Goal: Register for event/course

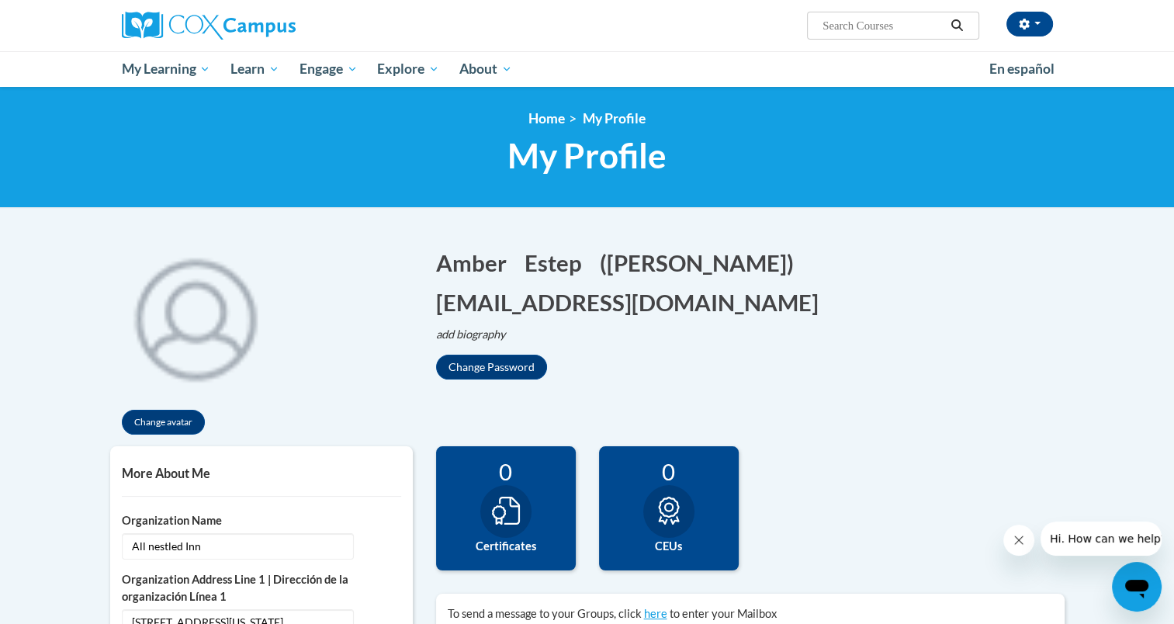
click at [854, 26] on input "Search..." at bounding box center [883, 25] width 124 height 19
type input "e"
type input "Ecosystem"
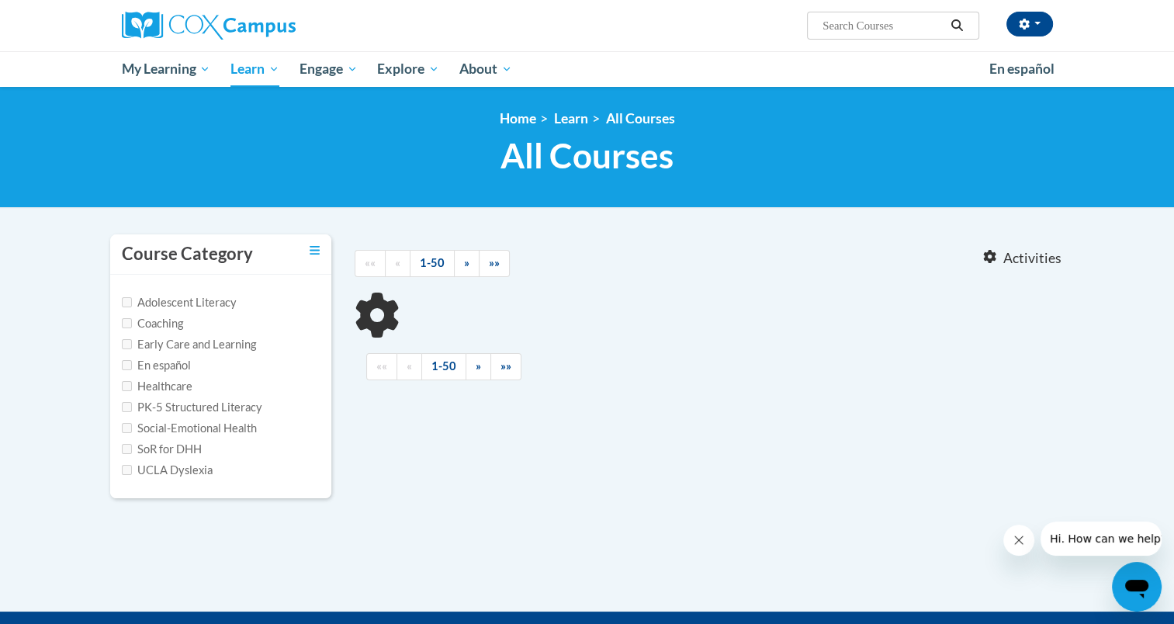
type input "Ecosystem"
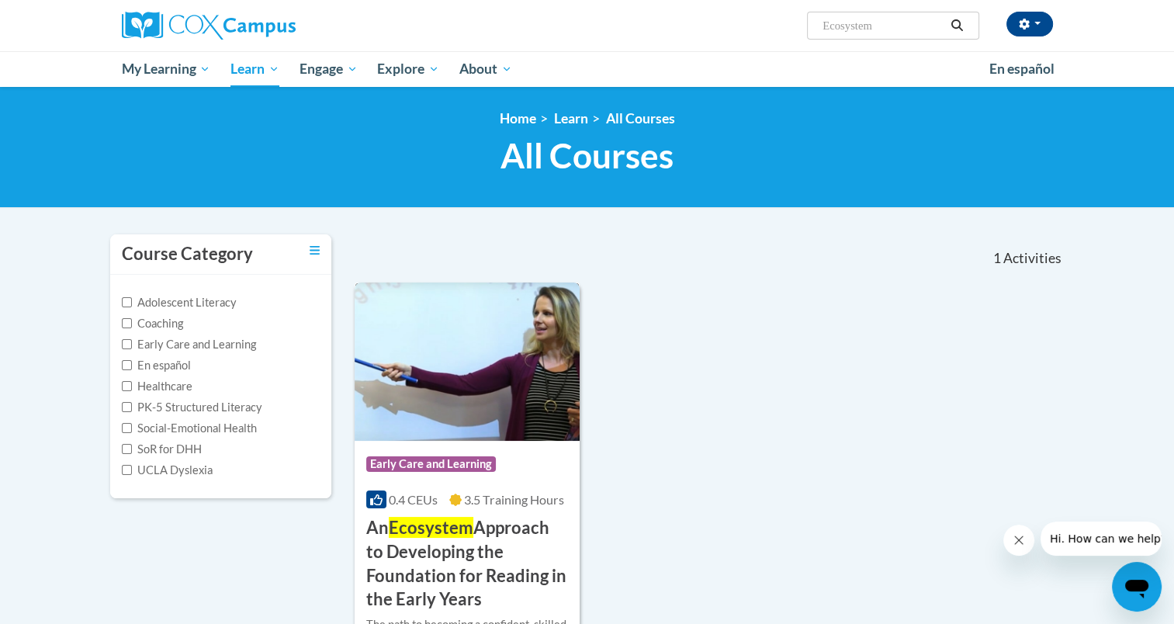
click at [433, 592] on h3 "An Ecosystem Approach to Developing the Foundation for Reading in the Early Yea…" at bounding box center [467, 563] width 203 height 95
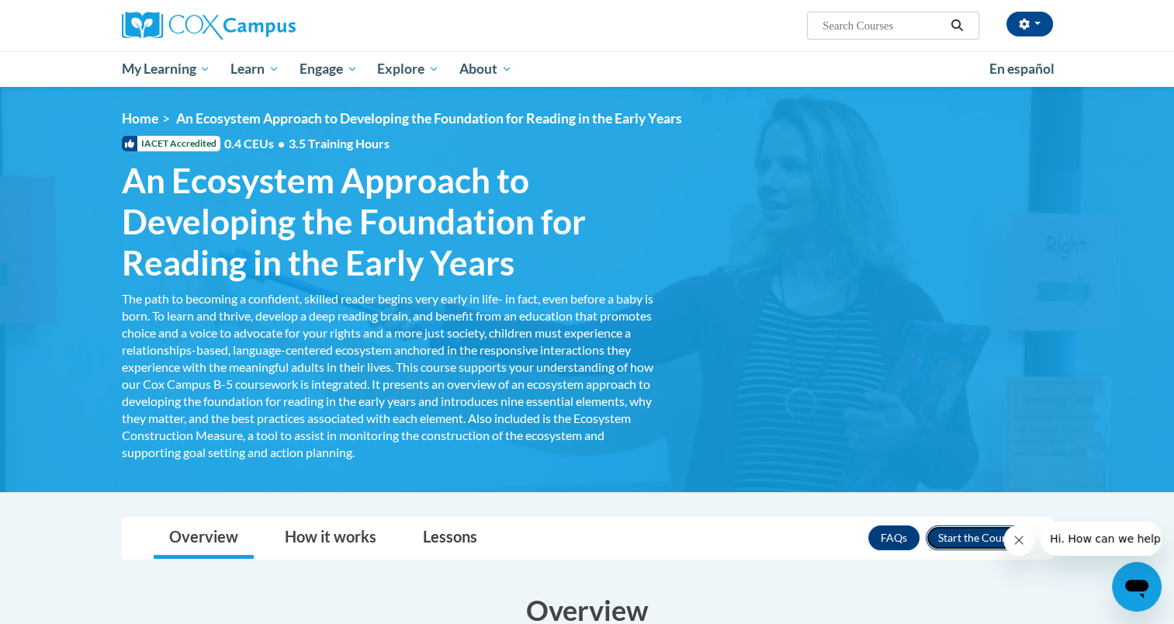
click at [941, 543] on button "Enroll" at bounding box center [977, 537] width 103 height 25
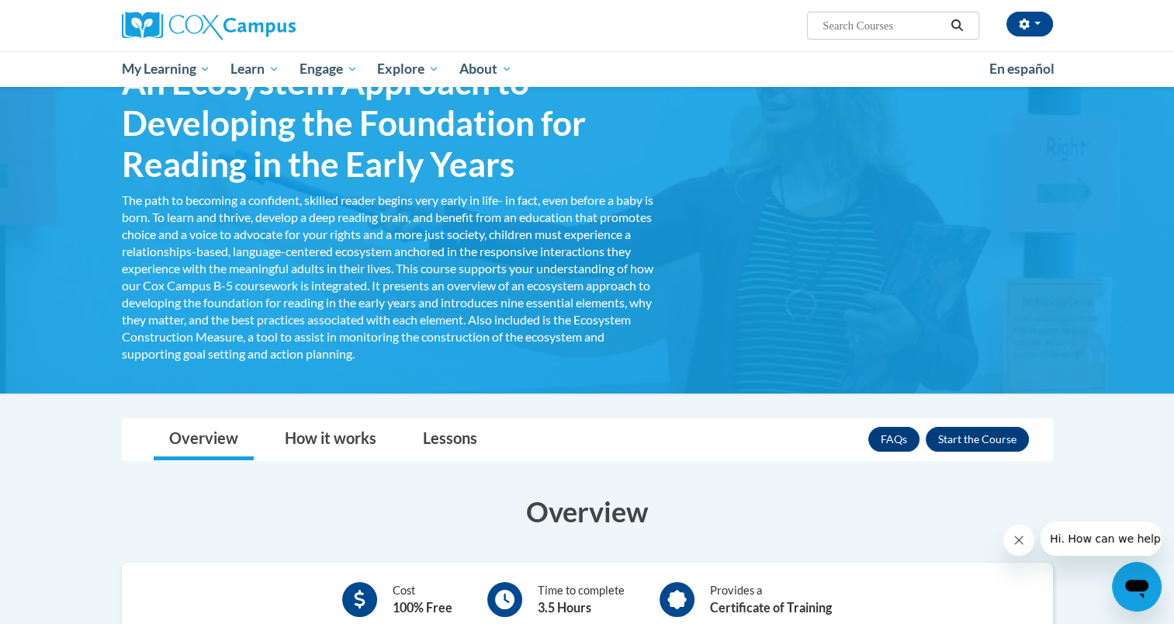
scroll to position [104, 0]
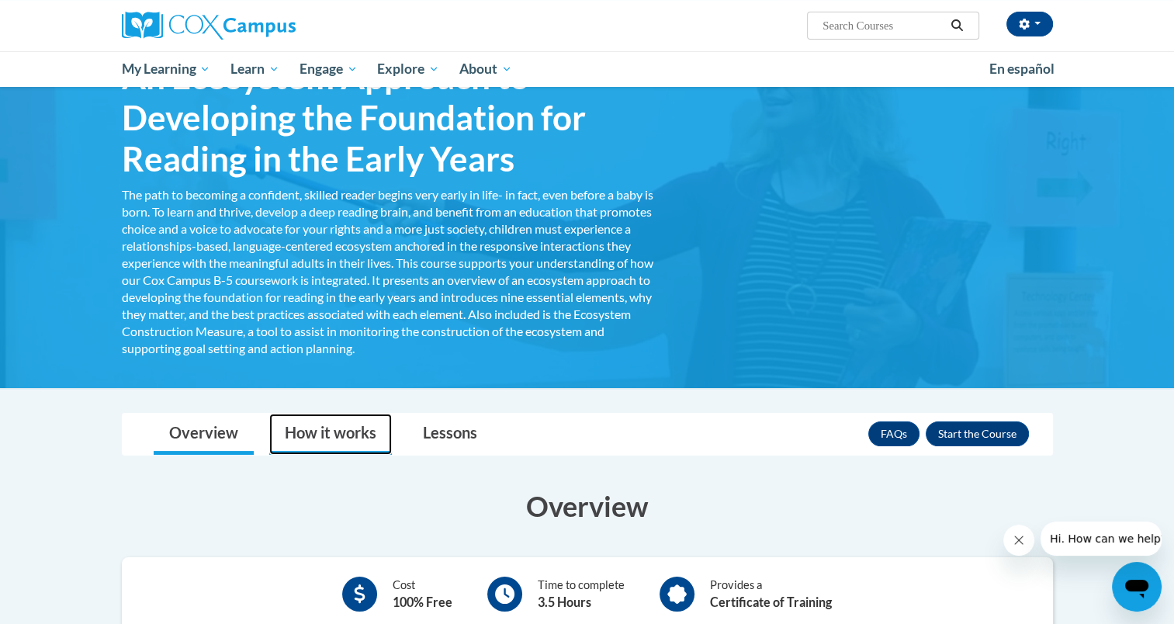
click at [334, 422] on link "How it works" at bounding box center [330, 434] width 123 height 41
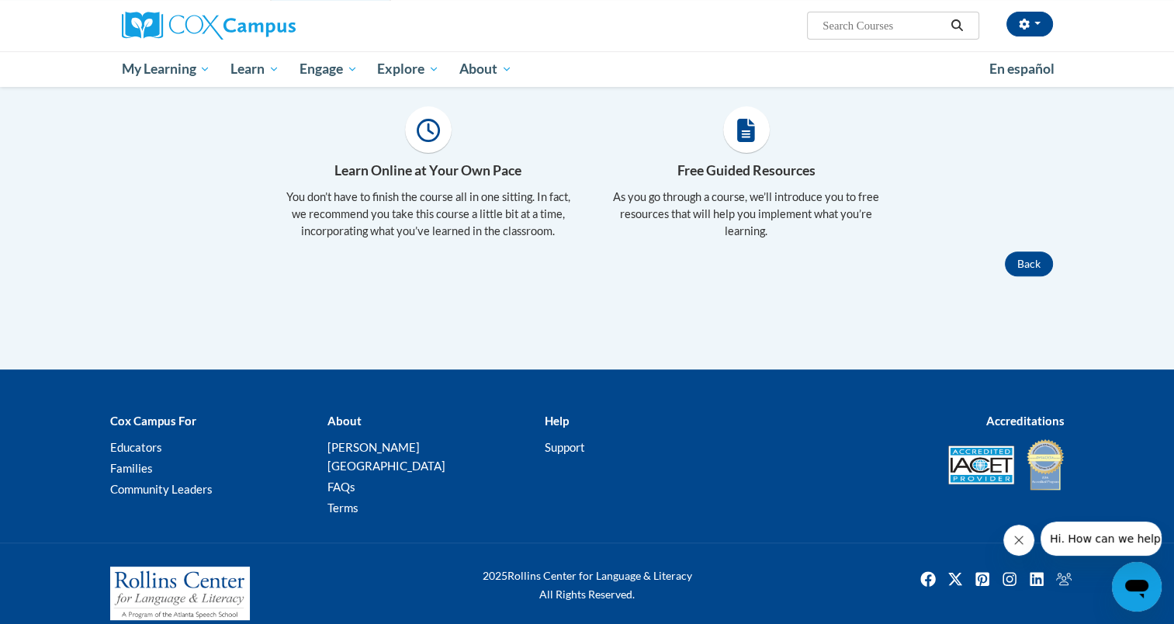
scroll to position [0, 0]
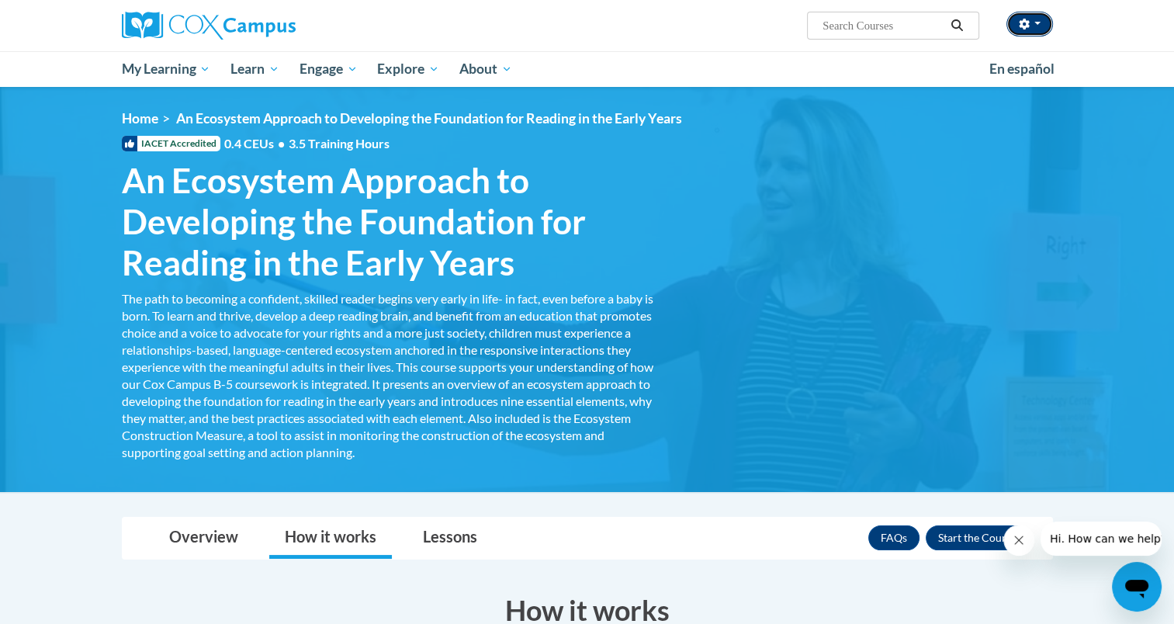
click at [1033, 26] on button "button" at bounding box center [1030, 24] width 47 height 25
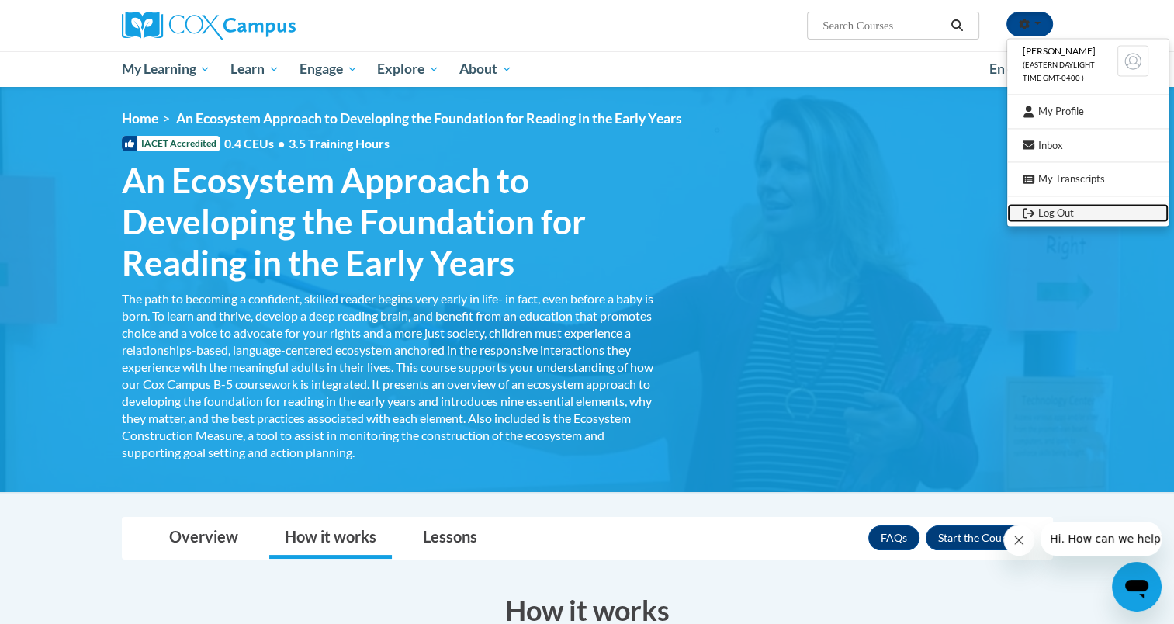
click at [1046, 208] on link "Log Out" at bounding box center [1087, 212] width 161 height 19
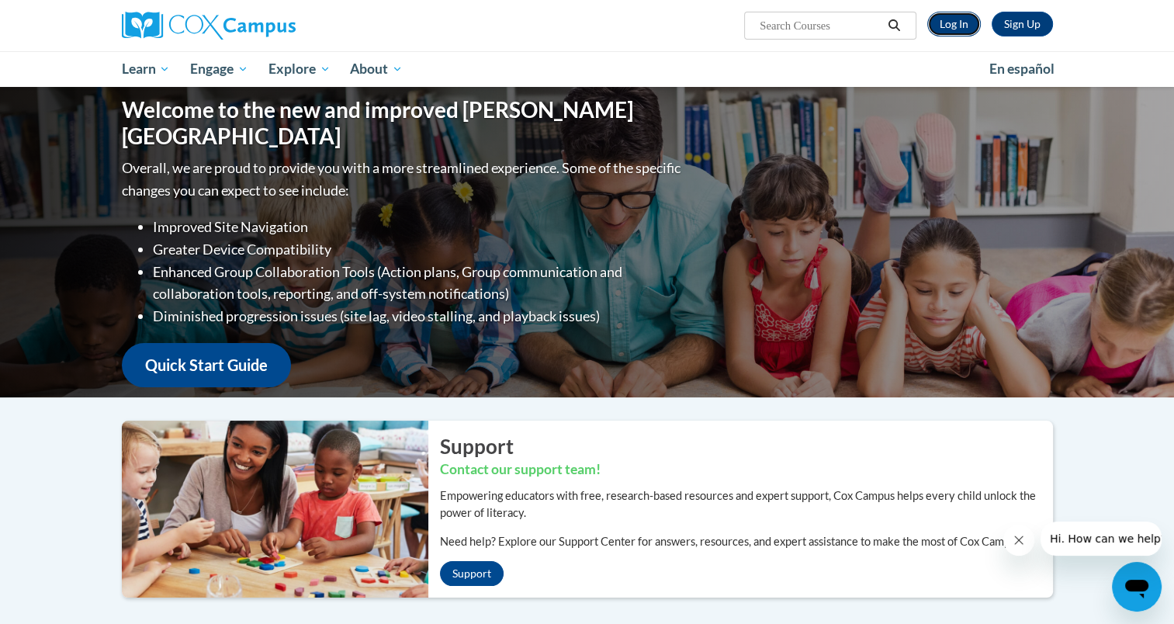
click at [950, 27] on link "Log In" at bounding box center [954, 24] width 54 height 25
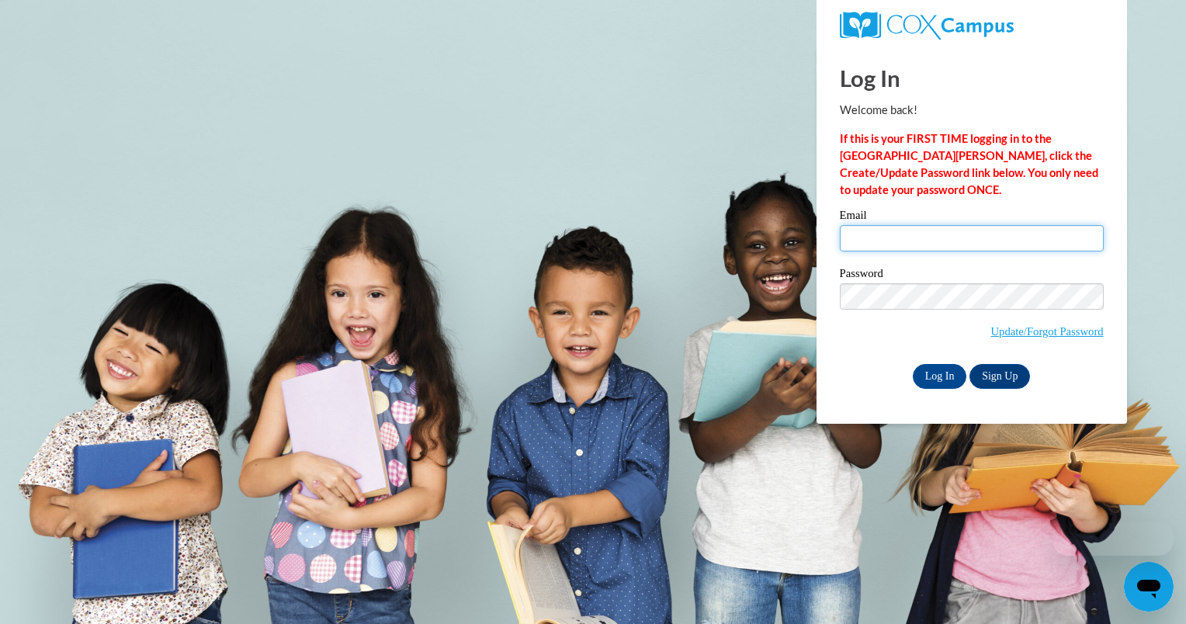
click at [894, 239] on input "Email" at bounding box center [972, 238] width 264 height 26
type input "[EMAIL_ADDRESS][DOMAIN_NAME]"
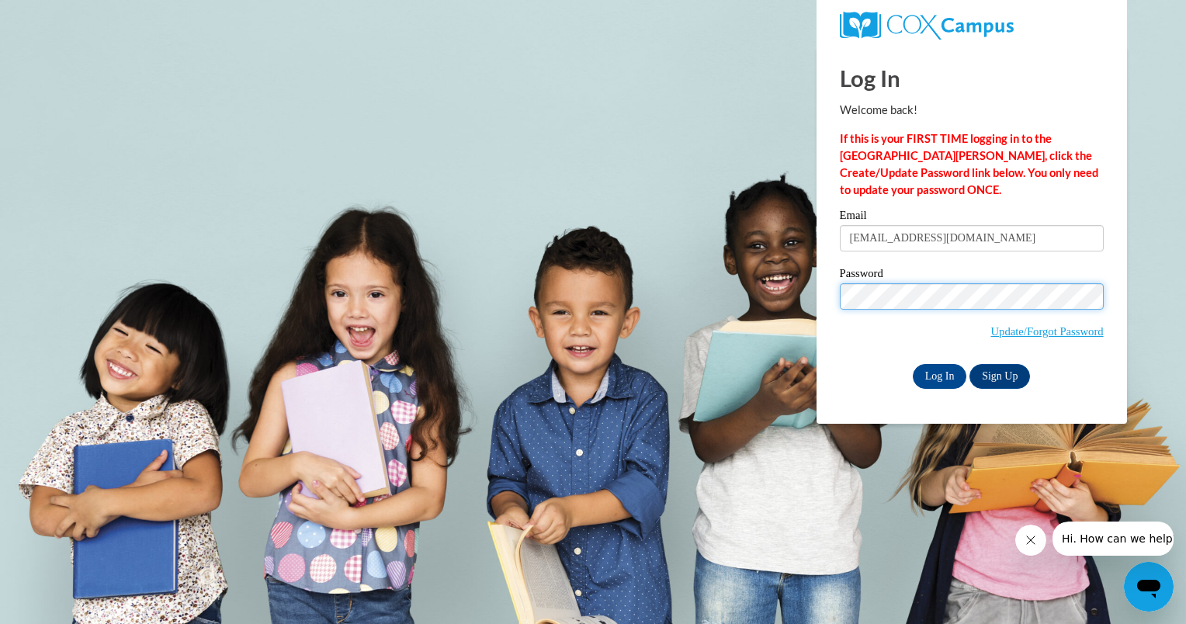
click at [913, 364] on input "Log In" at bounding box center [940, 376] width 54 height 25
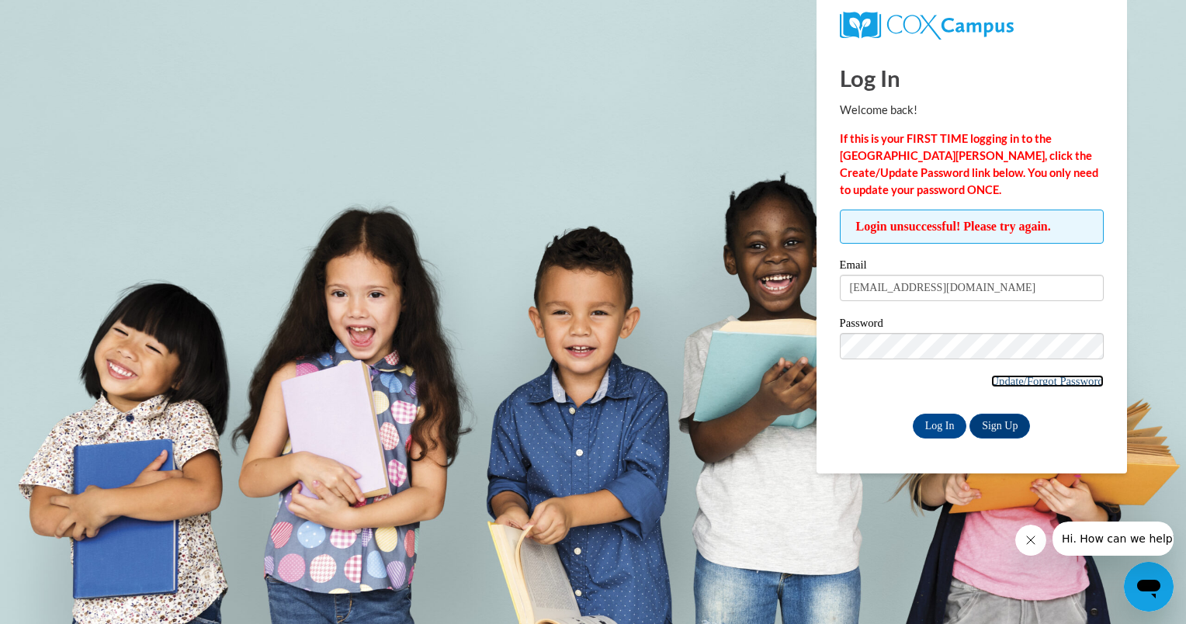
click at [1027, 376] on link "Update/Forgot Password" at bounding box center [1047, 381] width 113 height 12
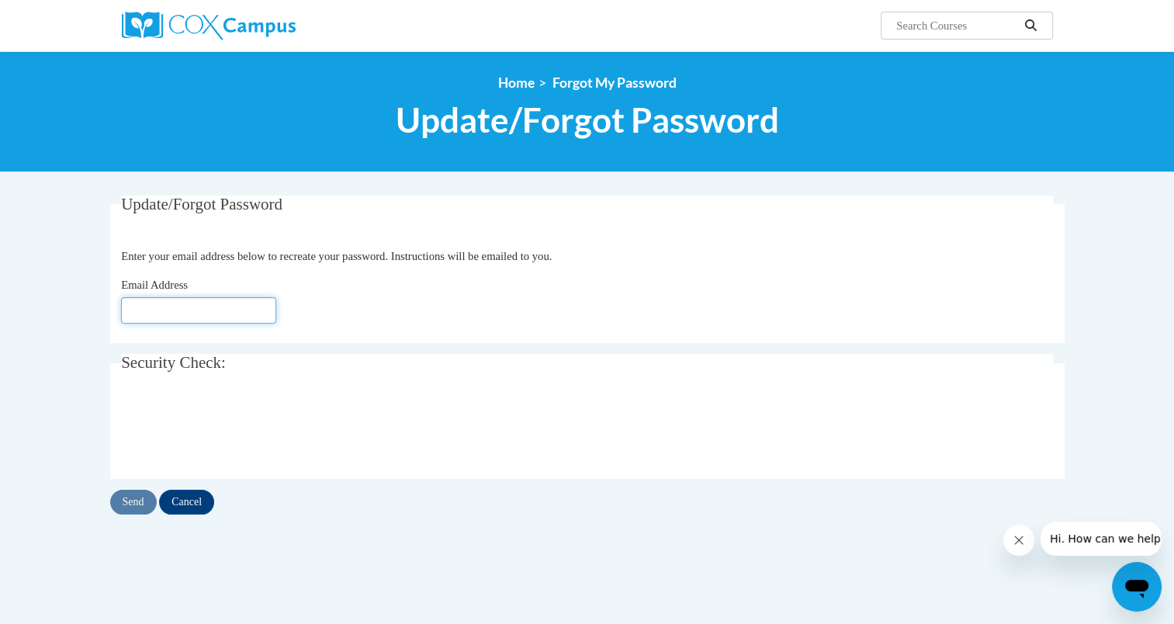
click at [205, 316] on input "Email Address" at bounding box center [198, 310] width 155 height 26
type input "[EMAIL_ADDRESS][DOMAIN_NAME]"
click at [124, 492] on input "Send" at bounding box center [133, 502] width 47 height 25
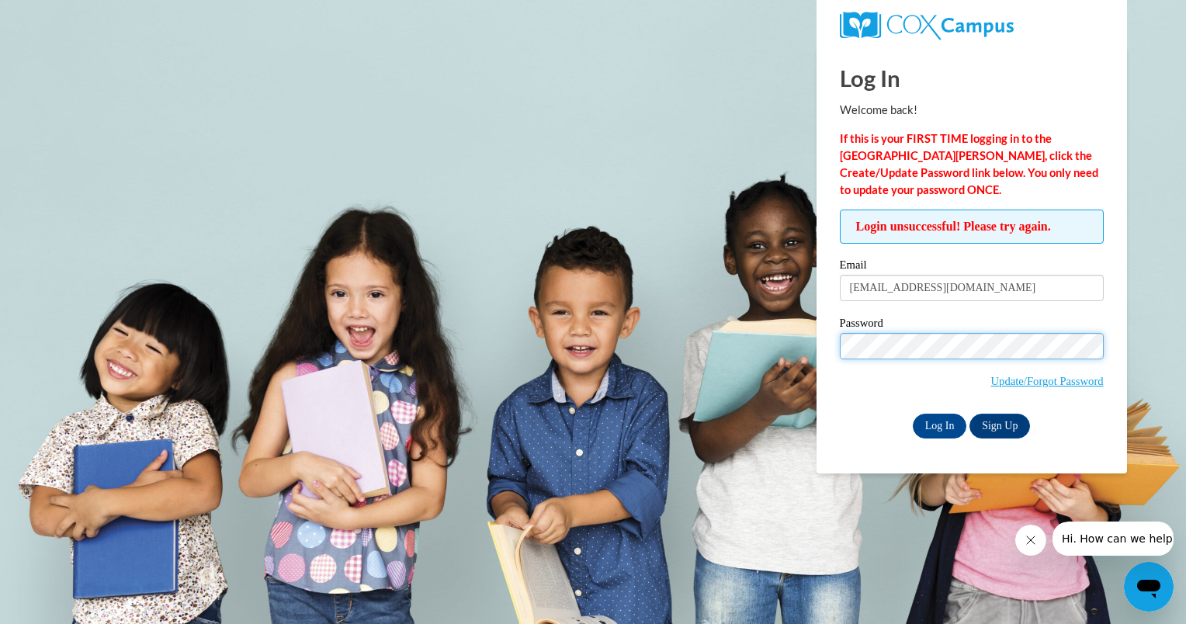
click at [913, 414] on input "Log In" at bounding box center [940, 426] width 54 height 25
click at [941, 420] on input "Log In" at bounding box center [940, 426] width 54 height 25
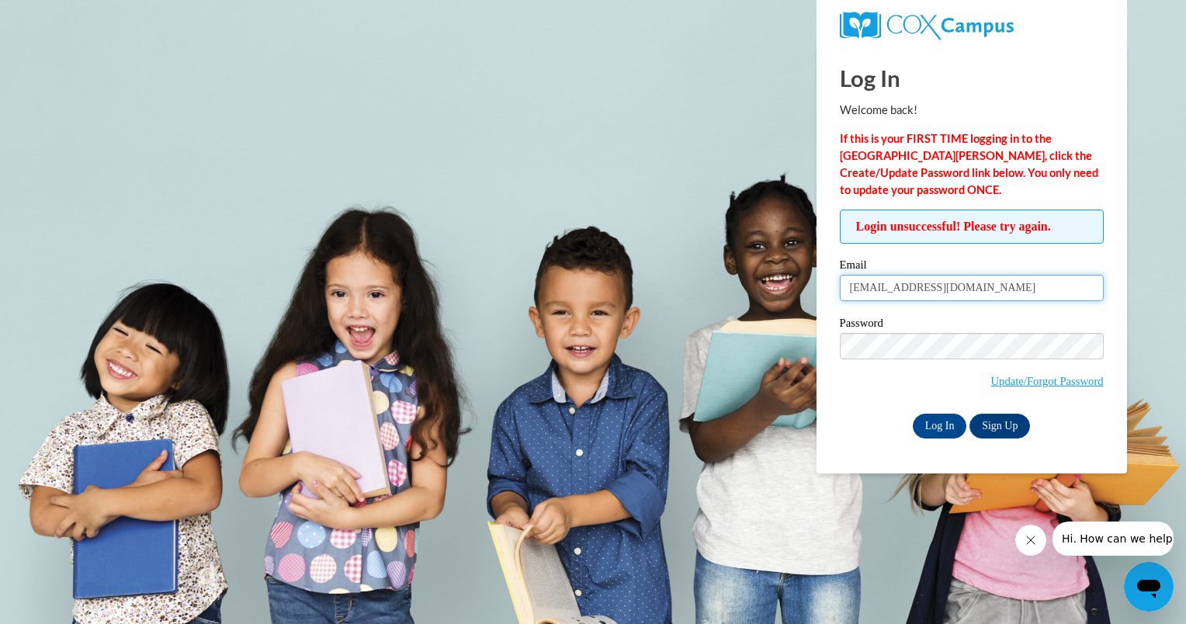
click at [944, 286] on input "[EMAIL_ADDRESS][DOMAIN_NAME]" at bounding box center [972, 288] width 264 height 26
click at [944, 286] on input "aestep@ilcao.org" at bounding box center [972, 288] width 264 height 26
type input "amberdawnestep046@gmail.com"
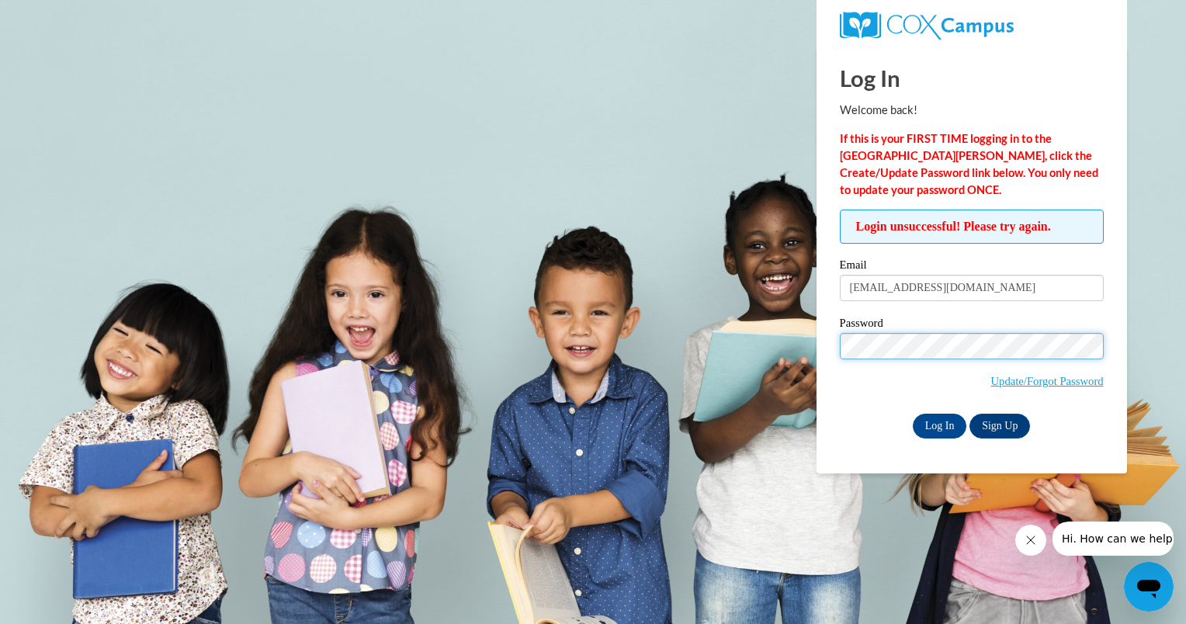
click at [913, 414] on input "Log In" at bounding box center [940, 426] width 54 height 25
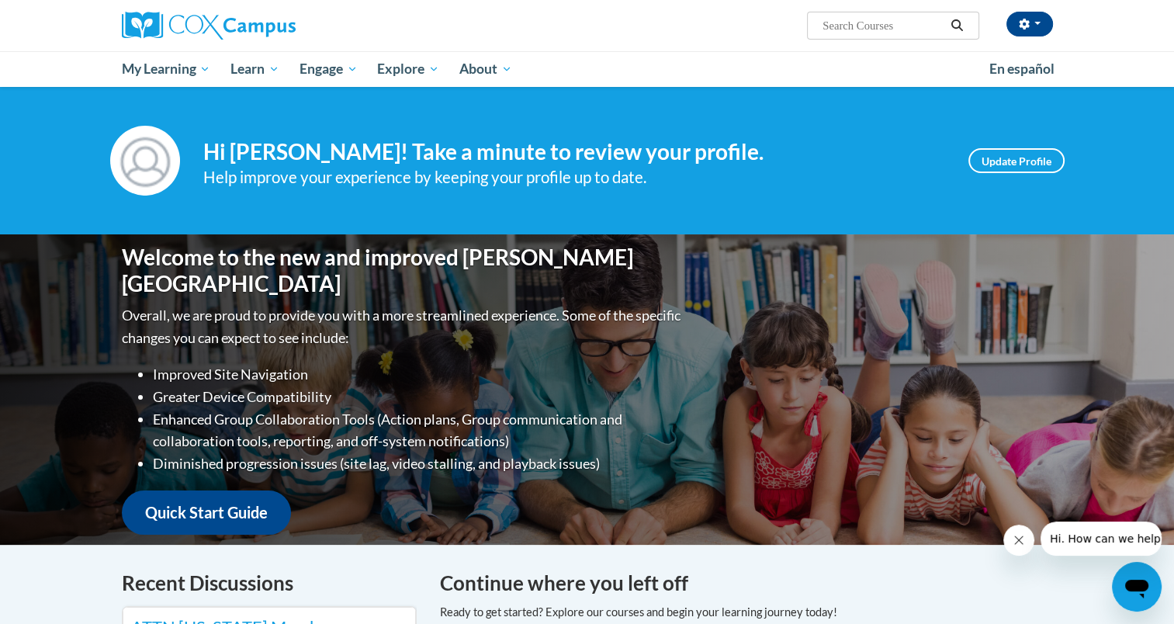
click at [860, 26] on input "Search..." at bounding box center [883, 25] width 124 height 19
type input "meaningful conversations"
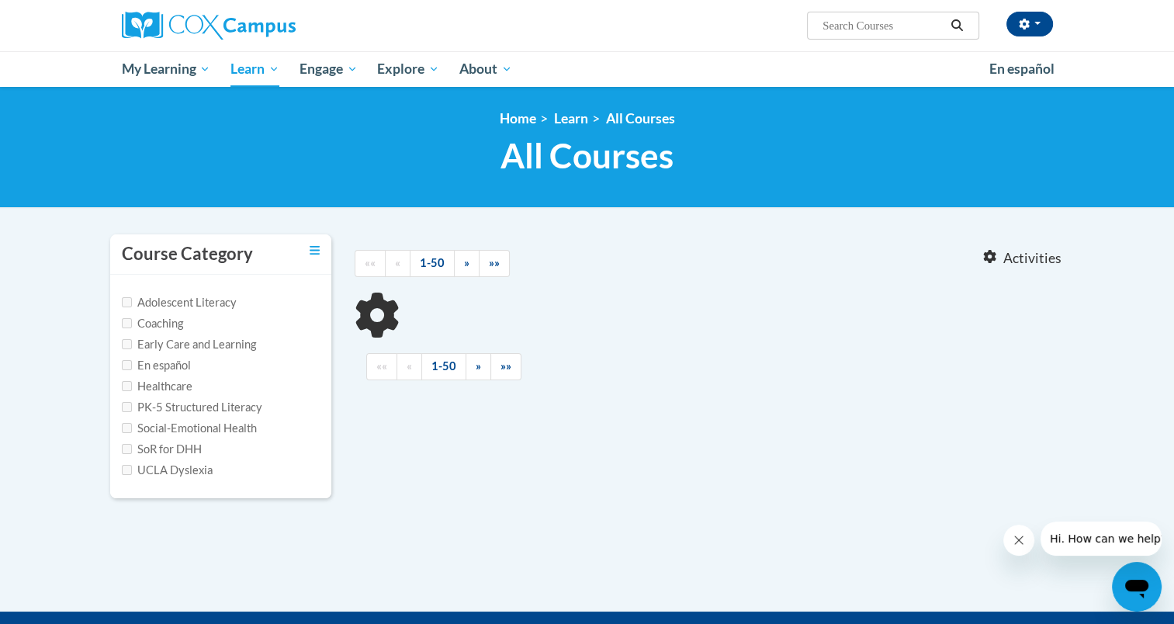
type input "meaningful conversations"
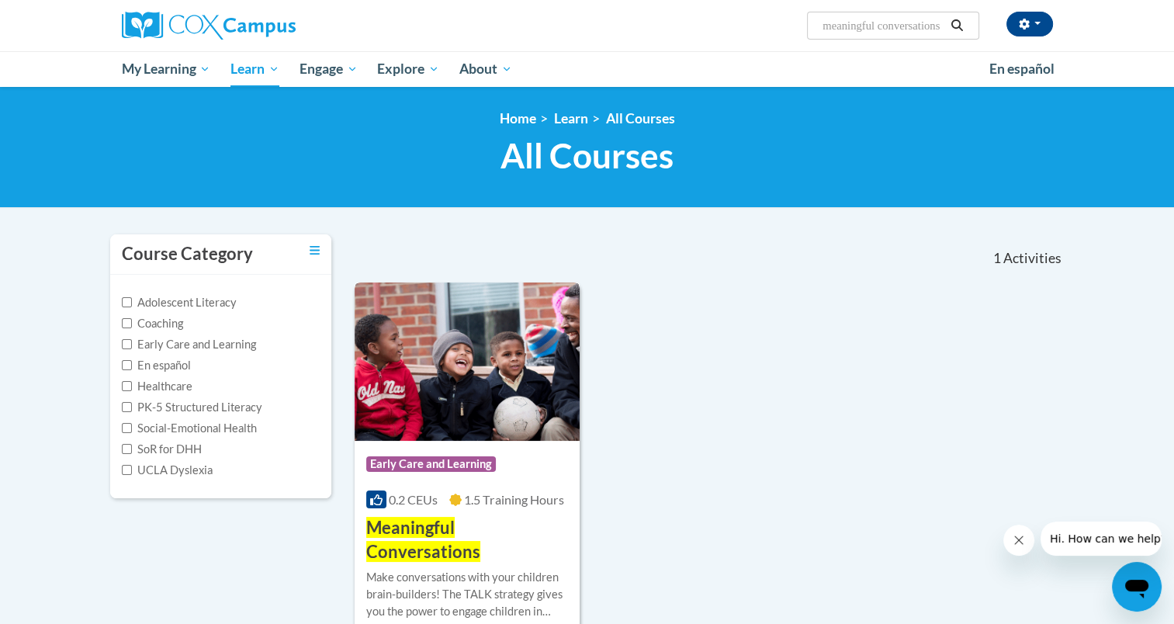
click at [511, 569] on div "Make conversations with your children brain-builders! The TALK strategy gives y…" at bounding box center [467, 594] width 203 height 51
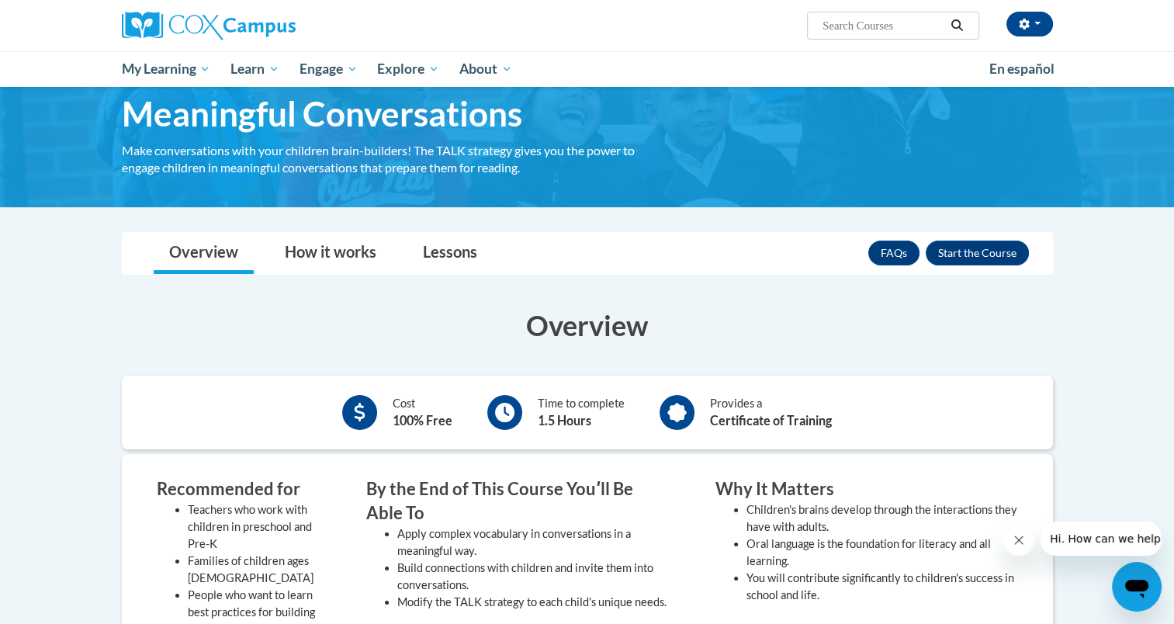
scroll to position [57, 0]
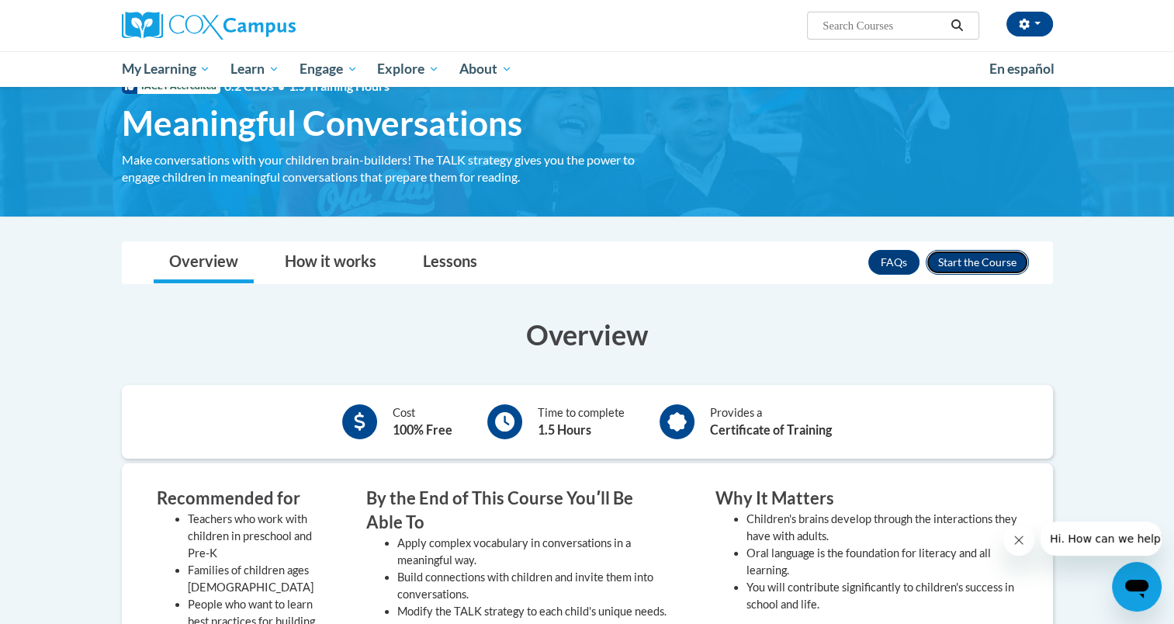
click at [965, 251] on button "Enroll" at bounding box center [977, 262] width 103 height 25
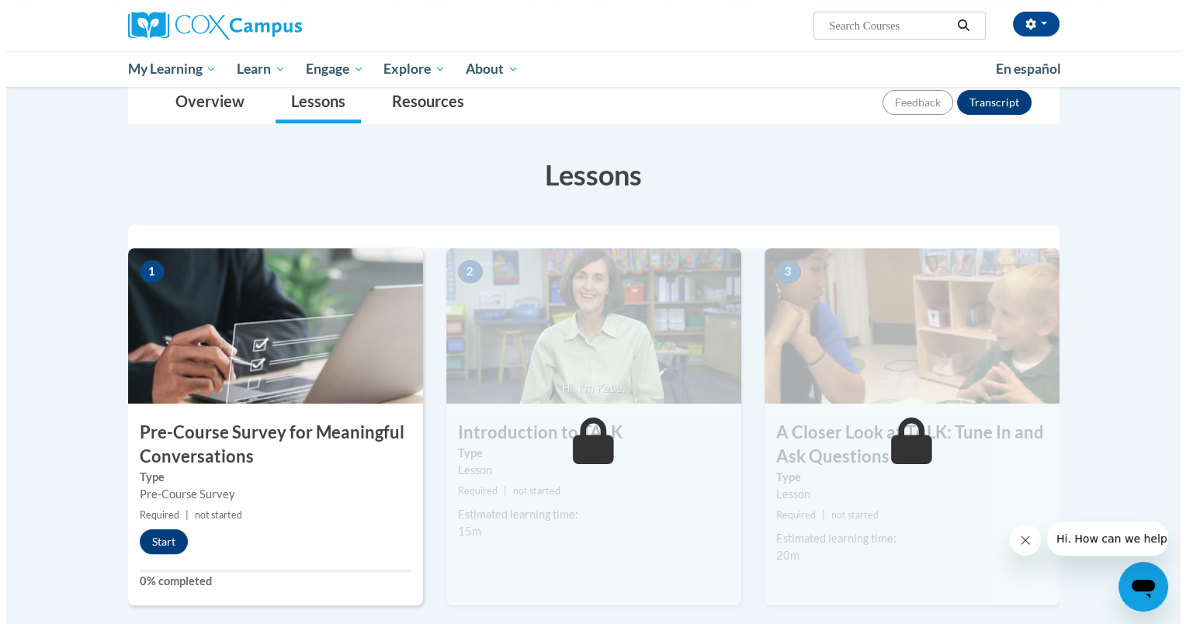
scroll to position [214, 0]
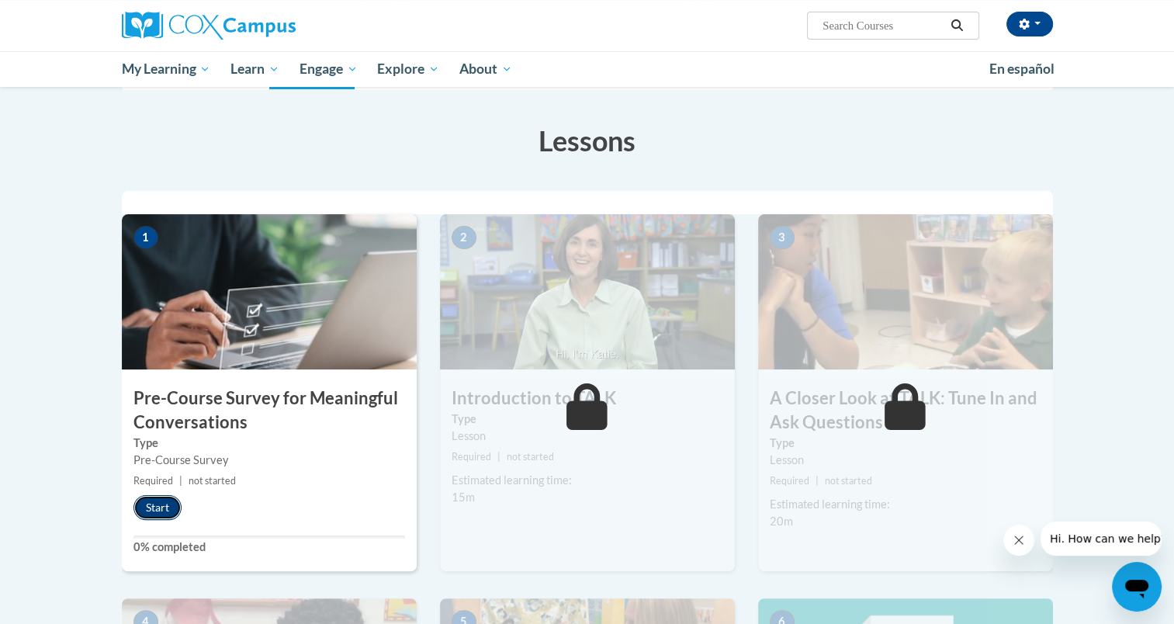
click at [163, 511] on button "Start" at bounding box center [157, 507] width 48 height 25
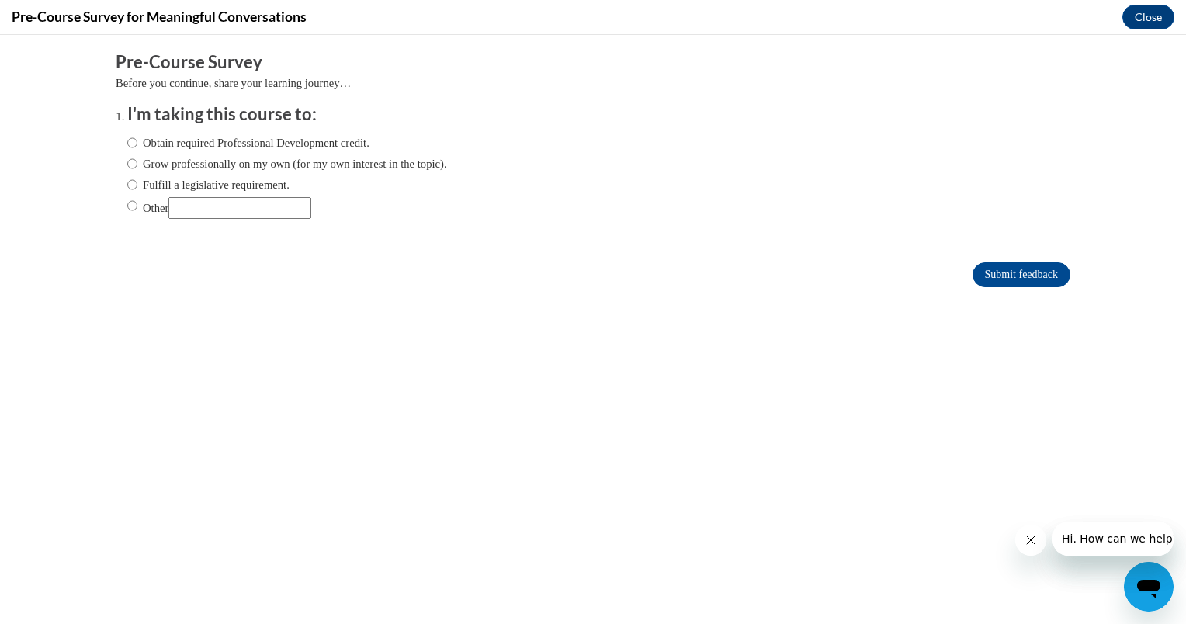
scroll to position [0, 0]
click at [127, 138] on label "Obtain required Professional Development credit." at bounding box center [248, 142] width 242 height 17
click at [127, 138] on input "Obtain required Professional Development credit." at bounding box center [132, 142] width 10 height 17
radio input "true"
click at [1003, 271] on input "Submit feedback" at bounding box center [1021, 274] width 98 height 25
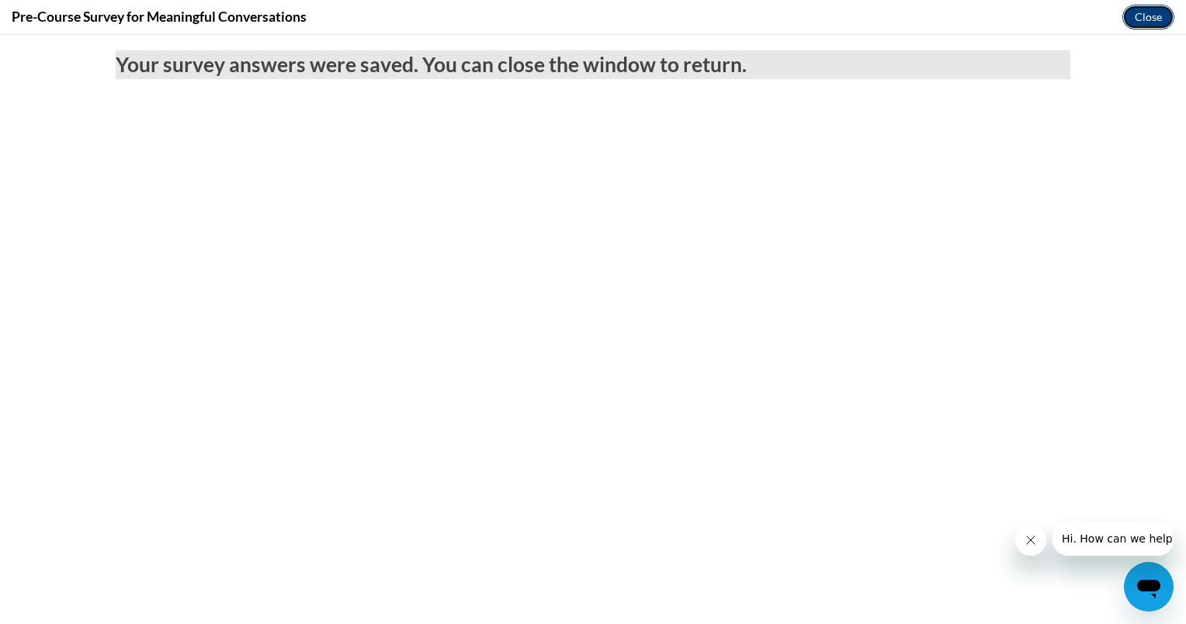
click at [1136, 10] on button "Close" at bounding box center [1148, 17] width 52 height 25
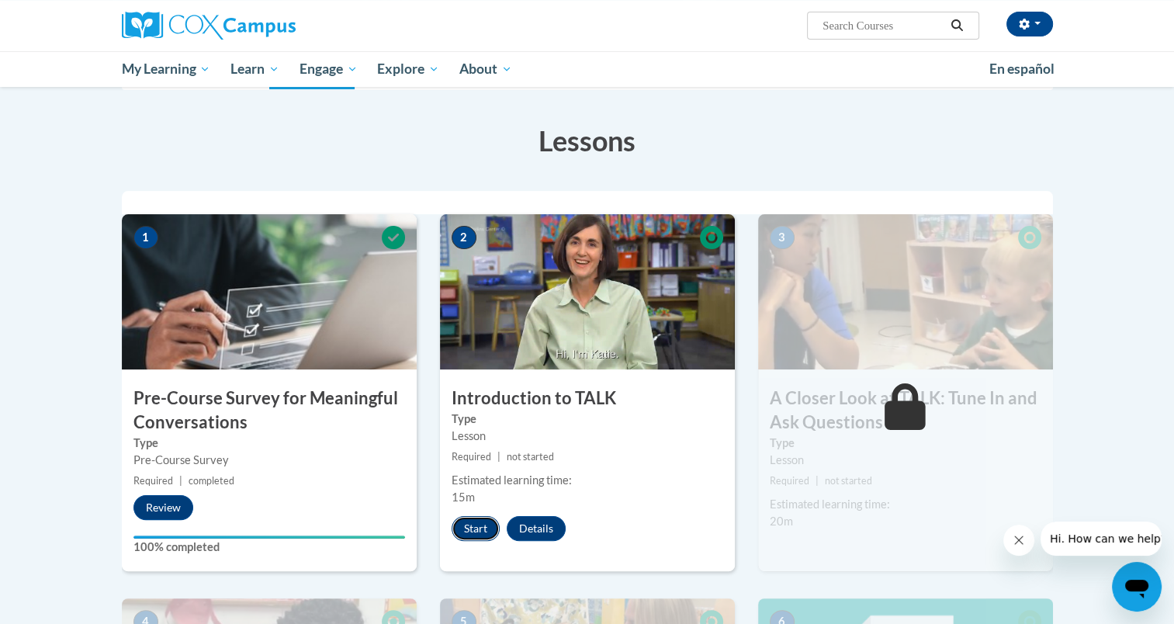
click at [475, 521] on button "Start" at bounding box center [476, 528] width 48 height 25
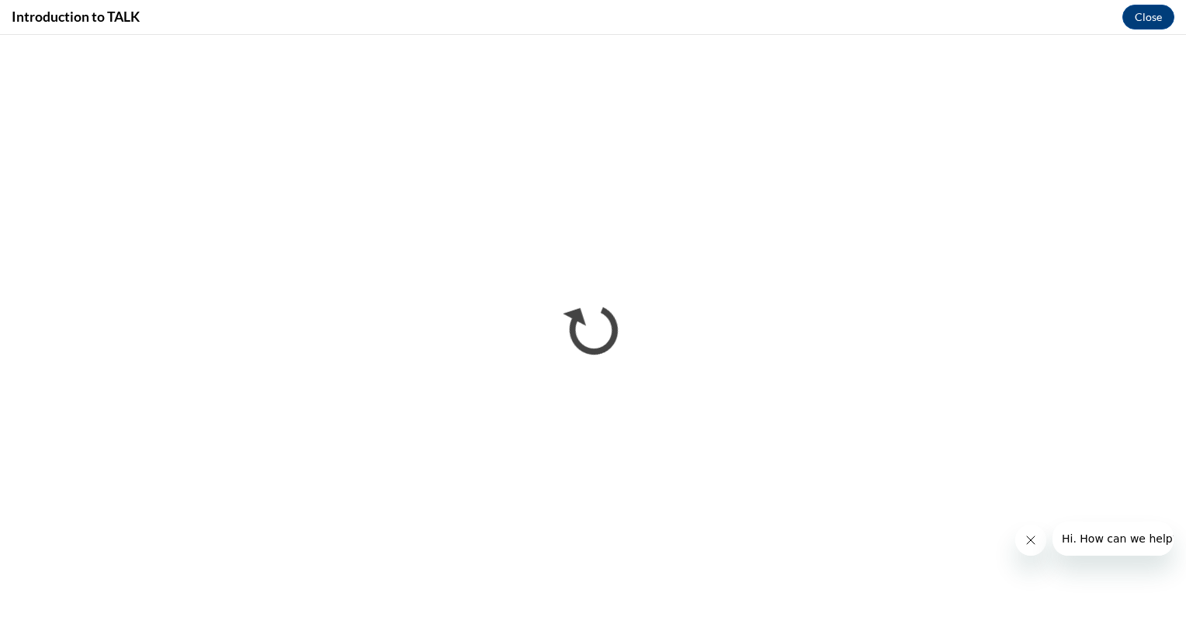
click at [1021, 534] on button "Close message from company" at bounding box center [1029, 540] width 31 height 31
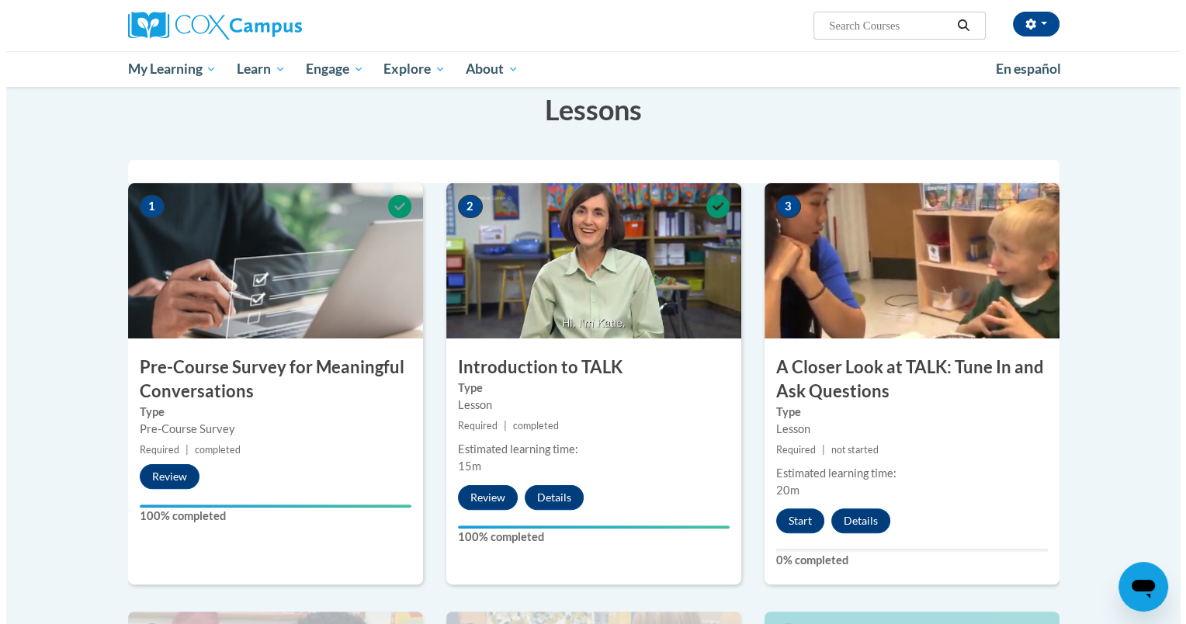
scroll to position [236, 0]
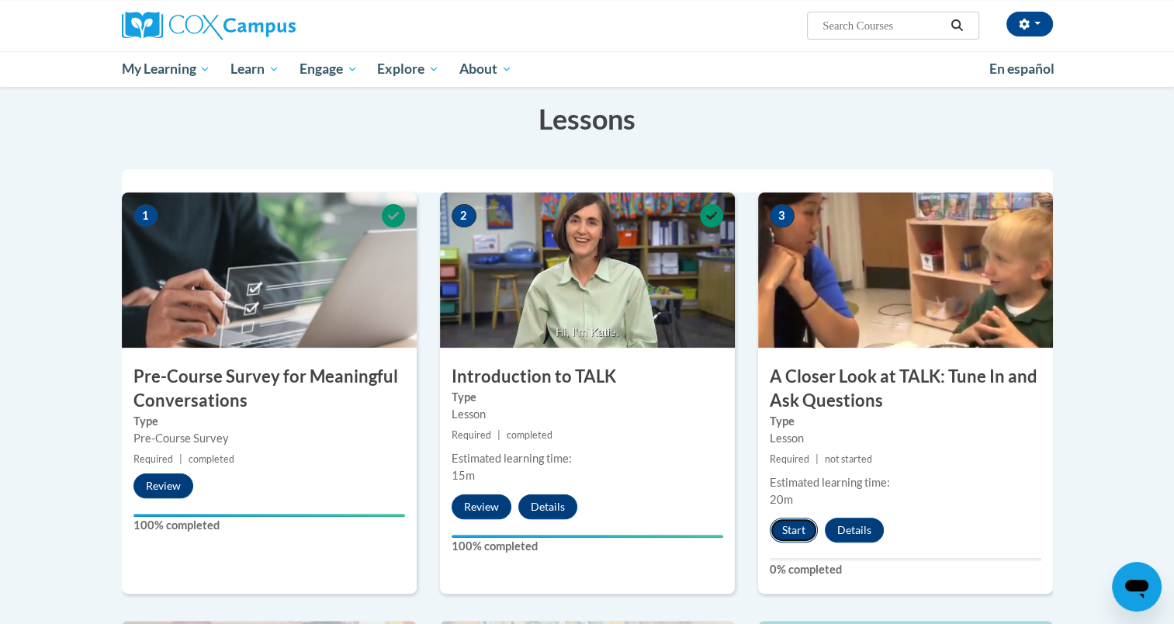
click at [785, 522] on button "Start" at bounding box center [794, 530] width 48 height 25
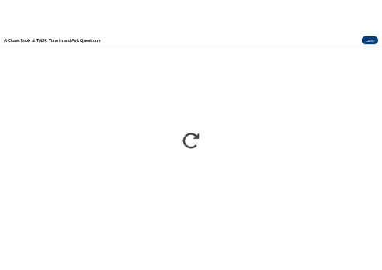
scroll to position [0, 0]
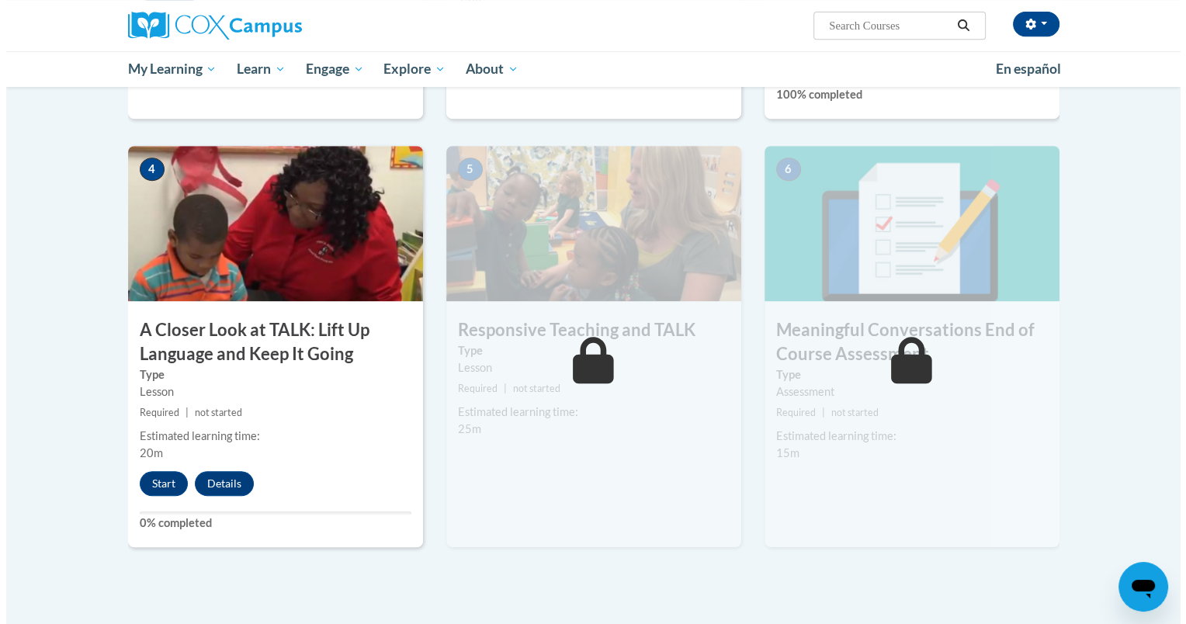
scroll to position [726, 0]
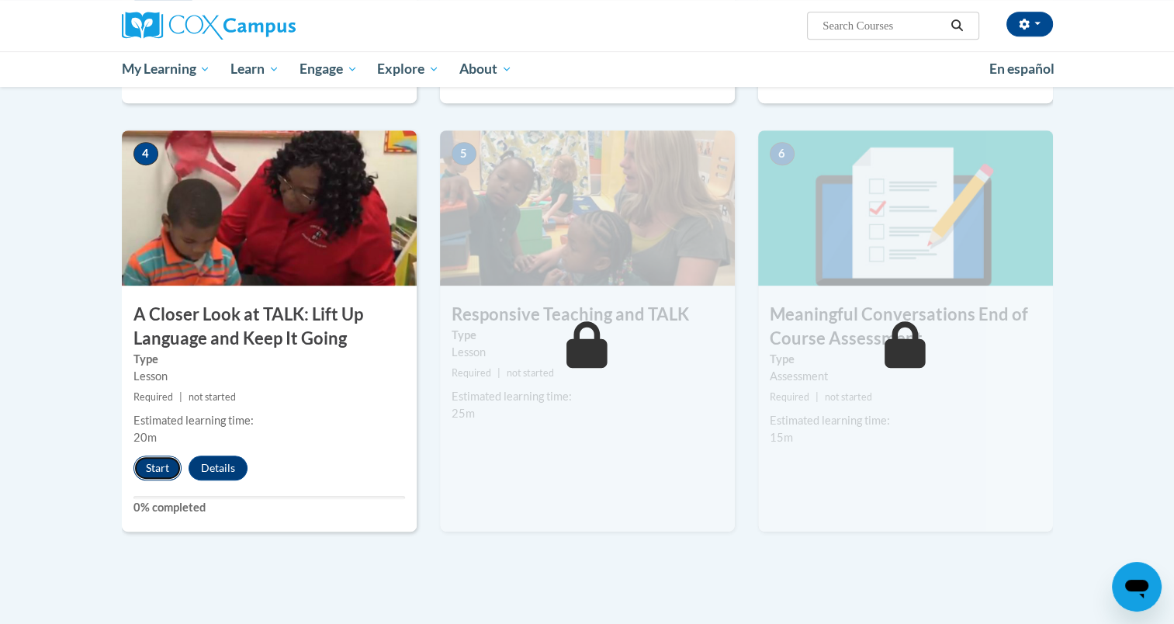
click at [144, 467] on button "Start" at bounding box center [157, 468] width 48 height 25
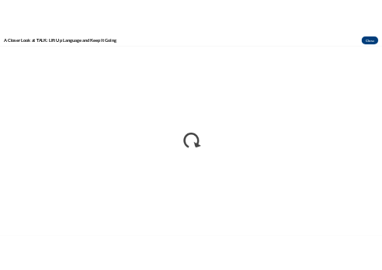
scroll to position [0, 0]
